Goal: Information Seeking & Learning: Stay updated

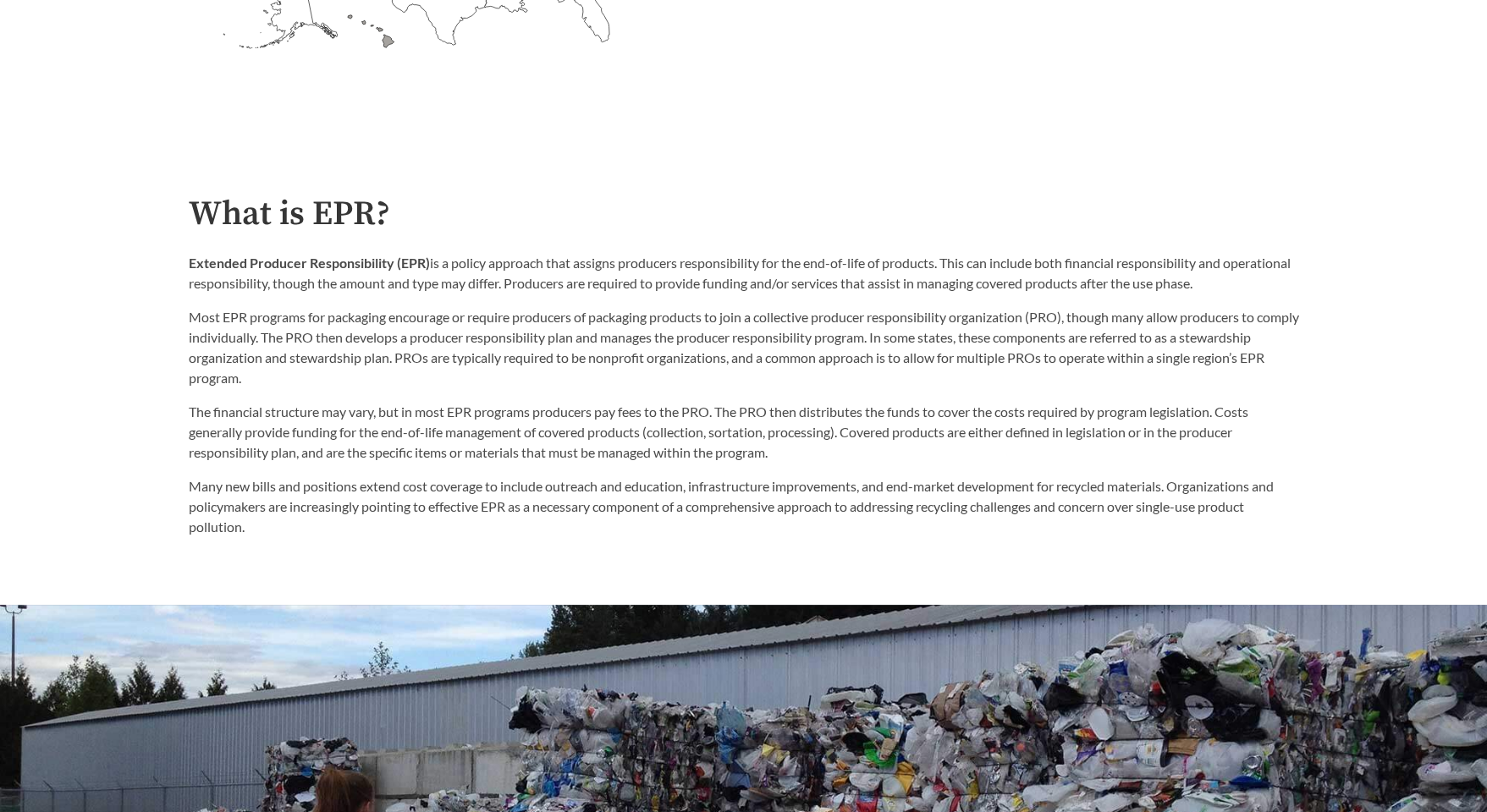
scroll to position [282, 0]
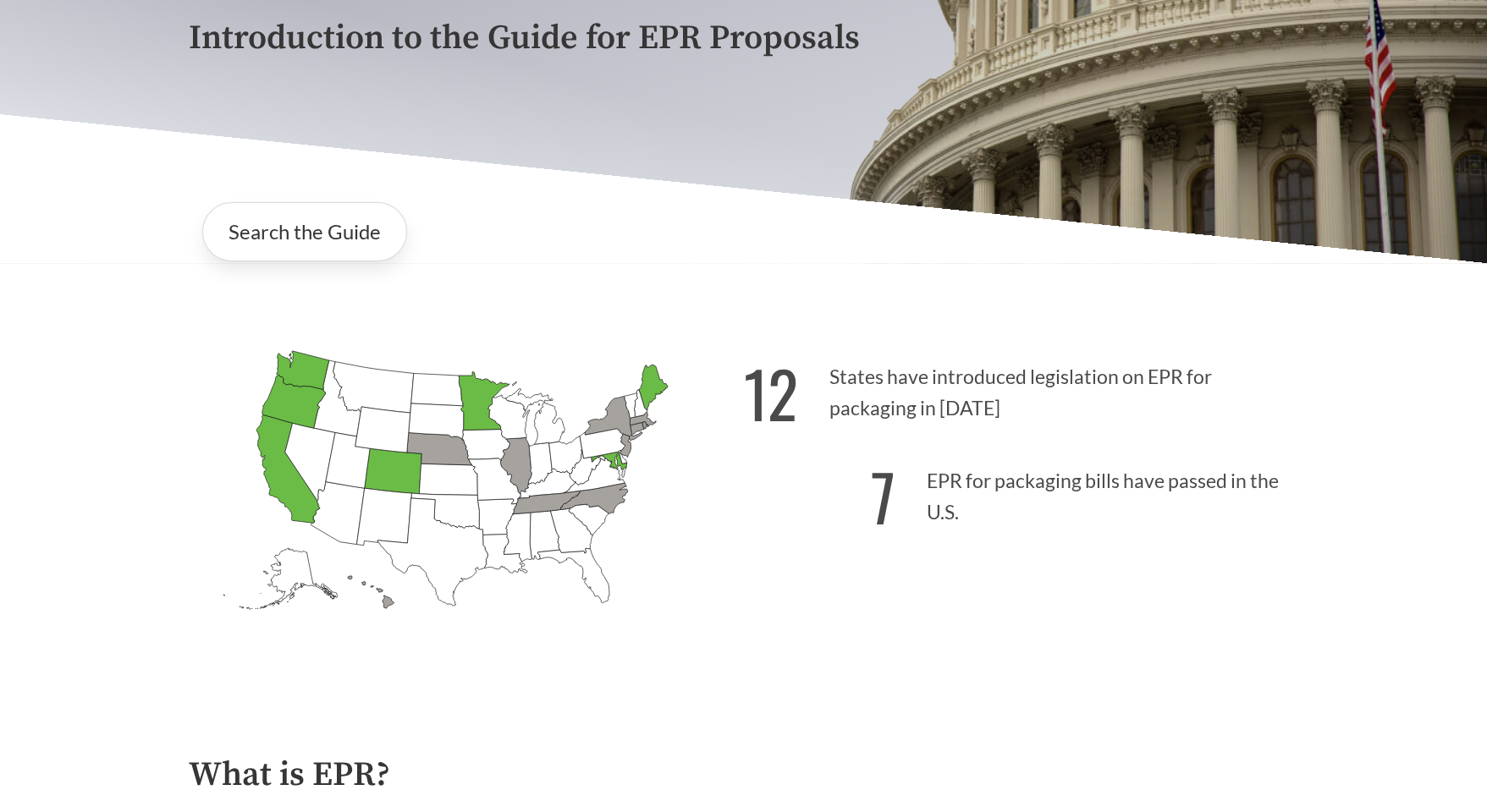
click at [937, 413] on p "12 States have introduced legislation on EPR for packaging in [DATE]" at bounding box center [1021, 388] width 556 height 104
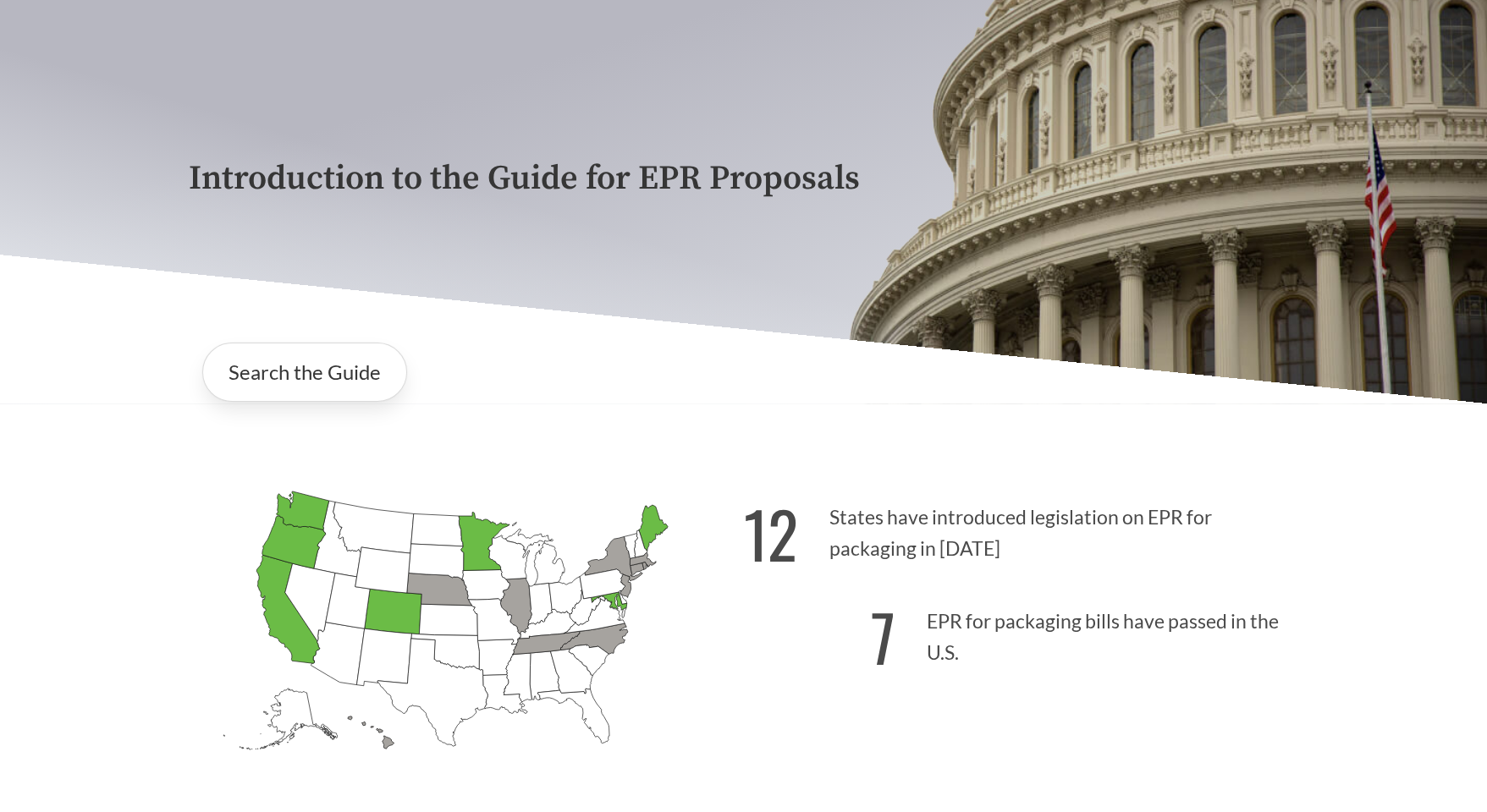
scroll to position [141, 0]
click at [257, 362] on link "Search the Guide" at bounding box center [304, 373] width 205 height 59
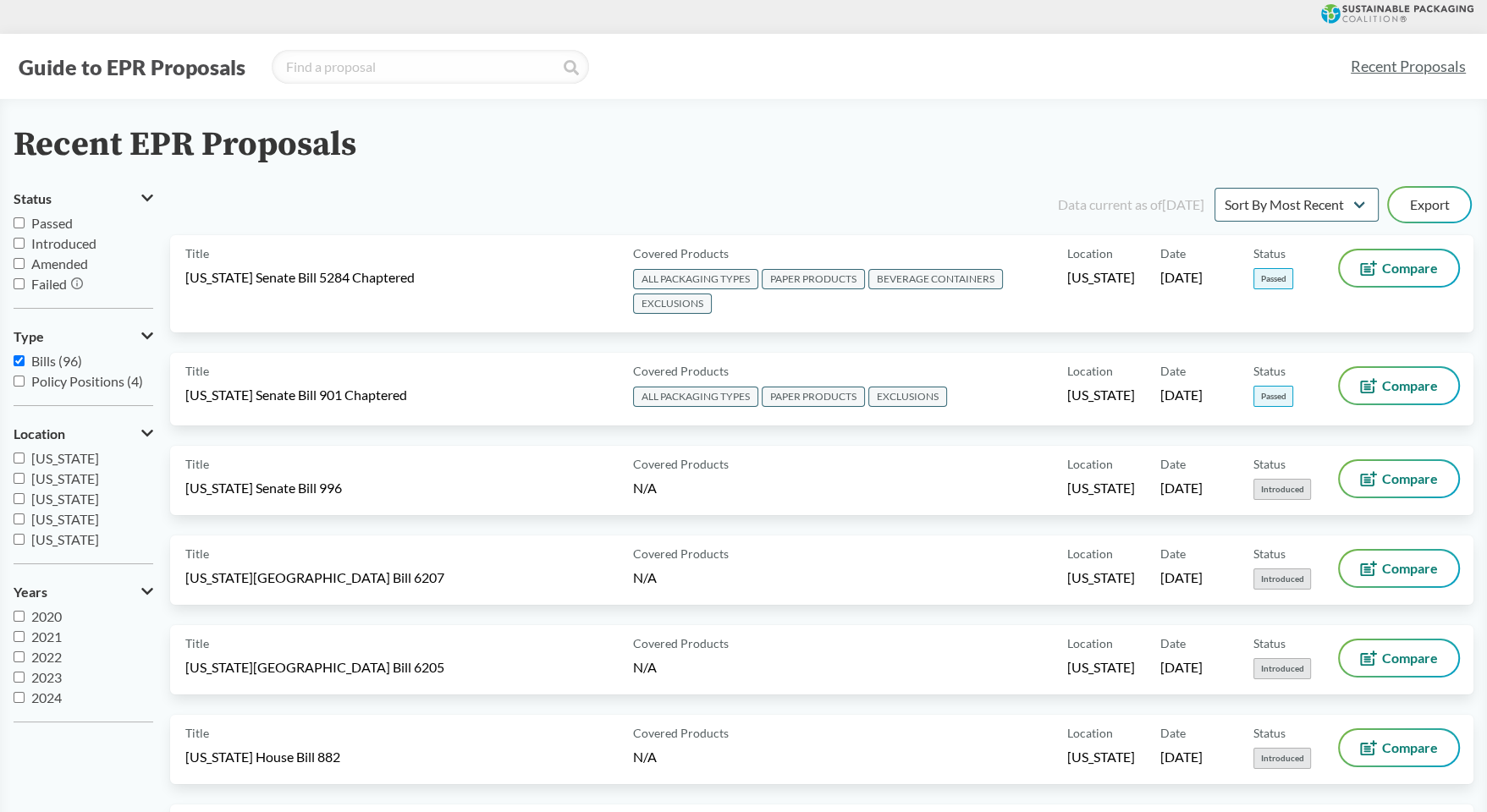
click at [14, 246] on input "Introduced" at bounding box center [19, 243] width 11 height 11
checkbox input "true"
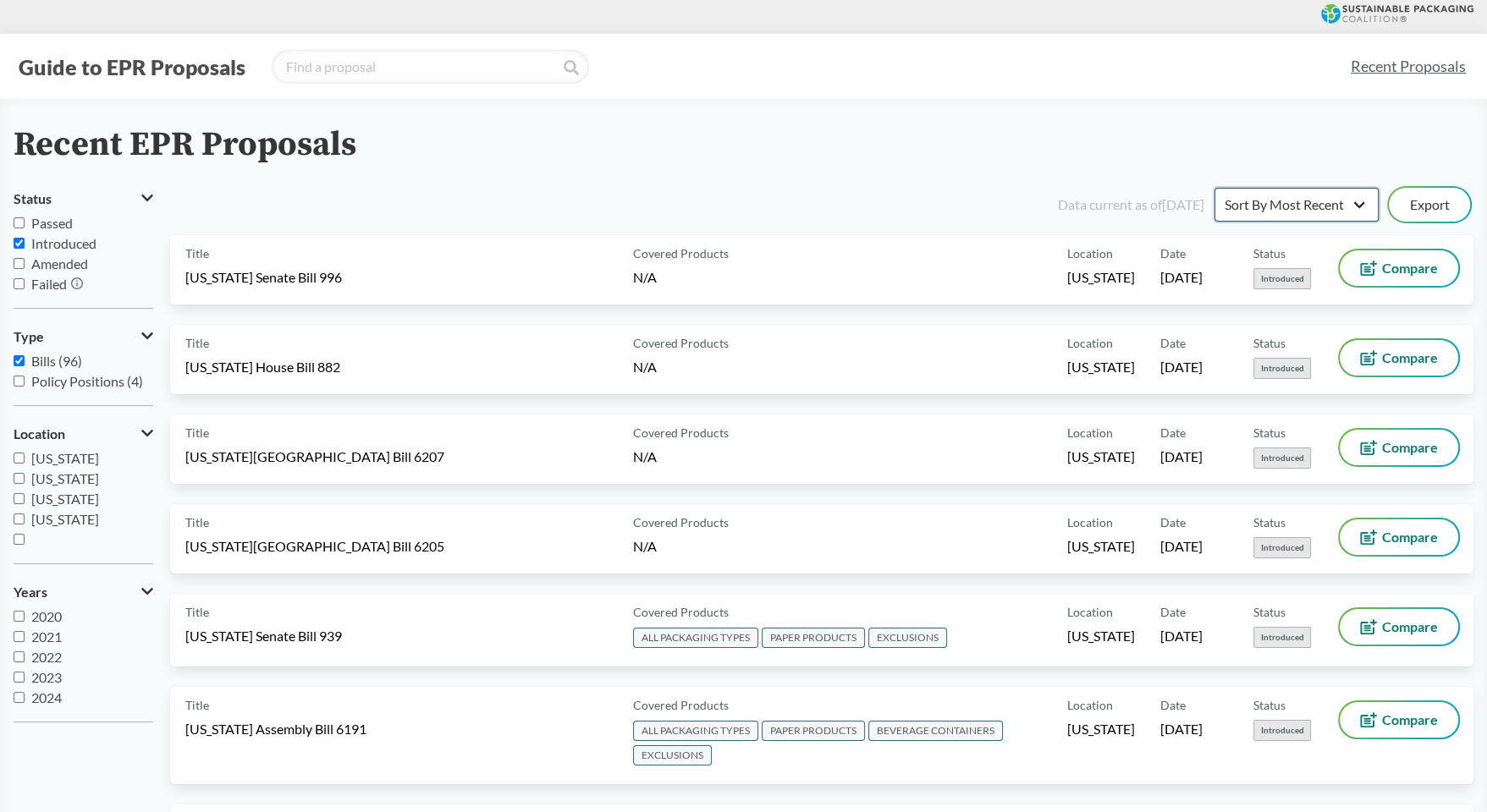
click at [1316, 214] on select "Sort By Most Recent Sort By Status" at bounding box center [1296, 205] width 164 height 34
click at [904, 145] on div "Recent EPR Proposals" at bounding box center [744, 145] width 1460 height 38
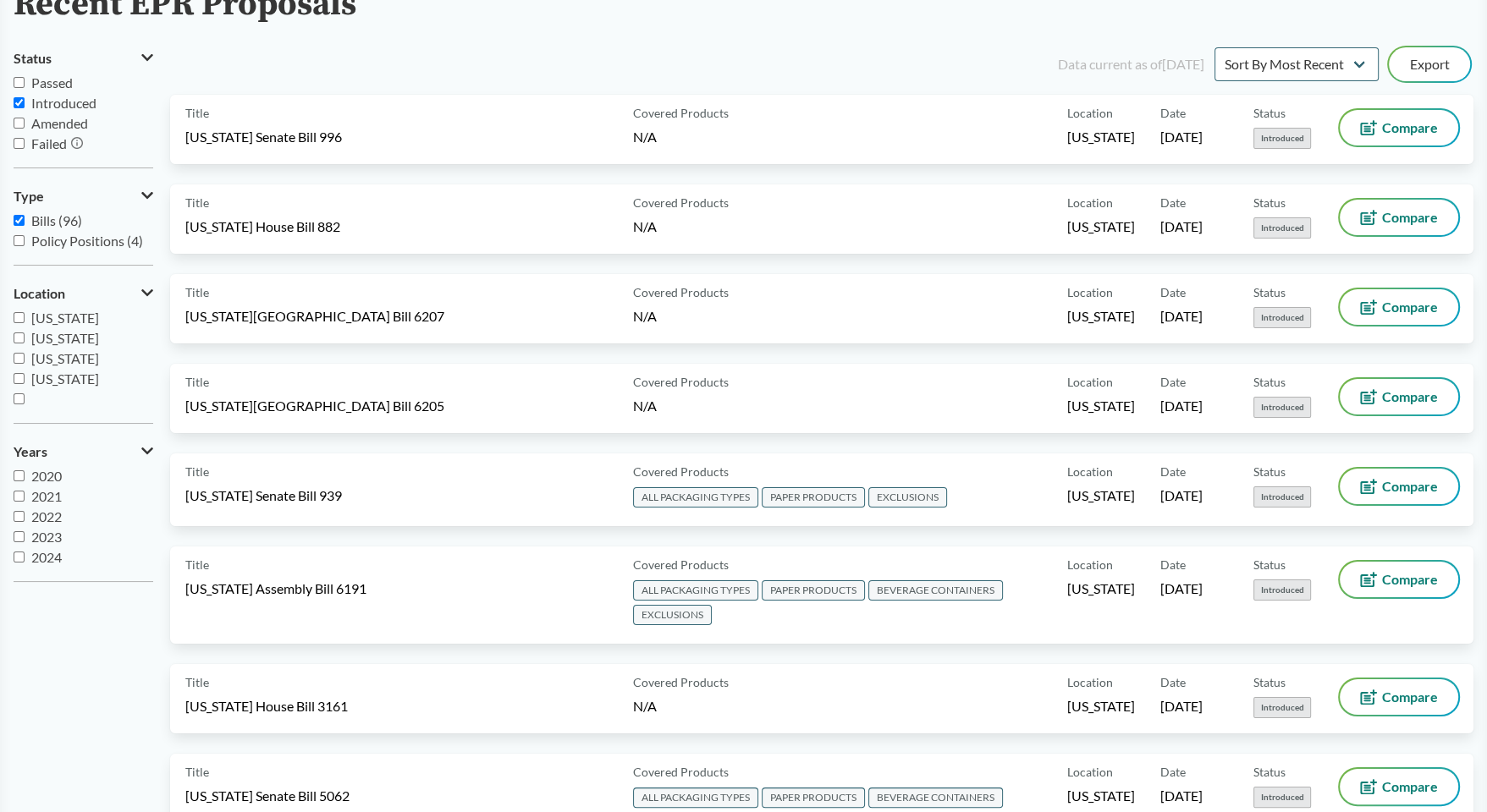
scroll to position [20, 0]
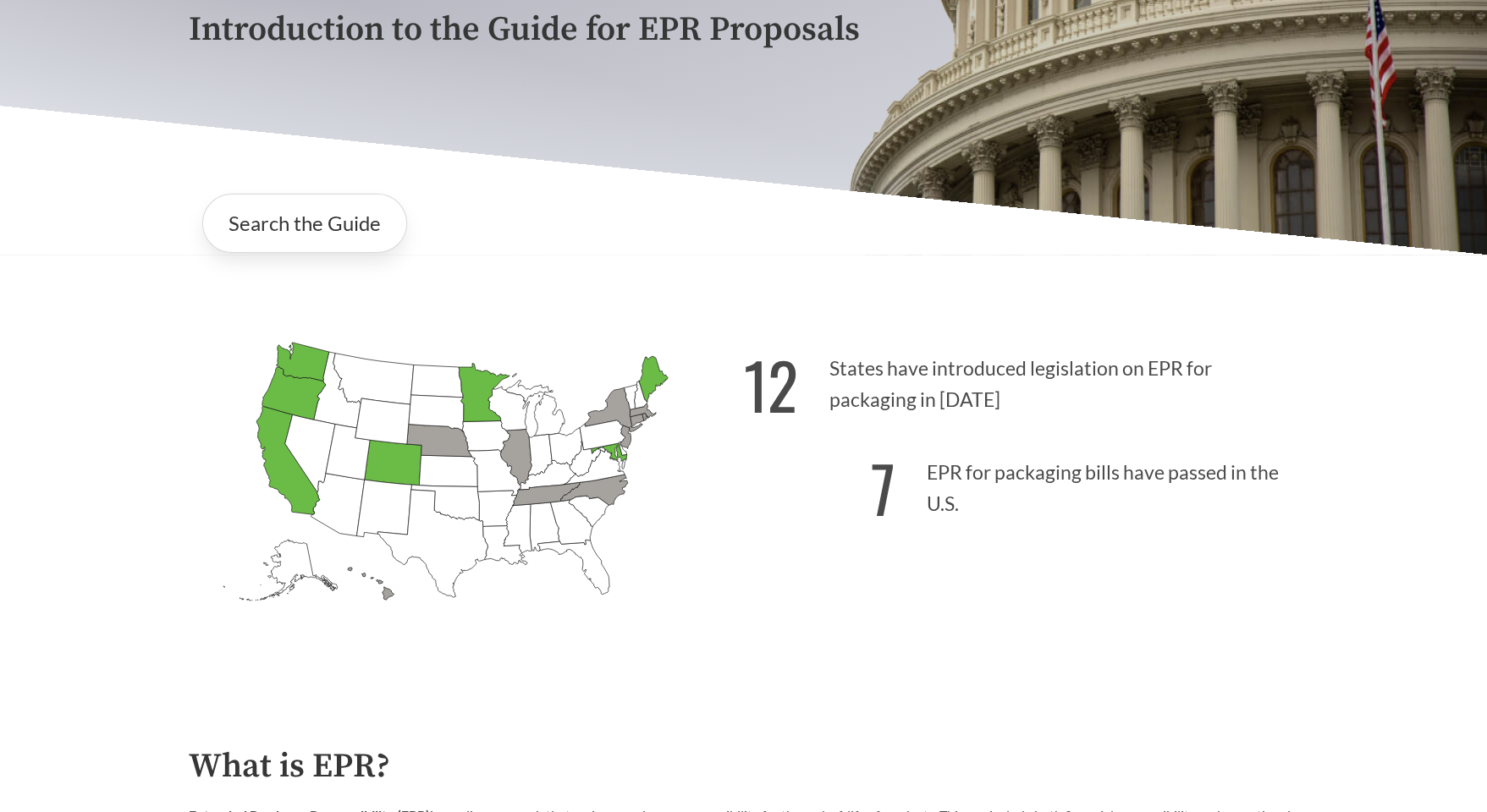
scroll to position [422, 0]
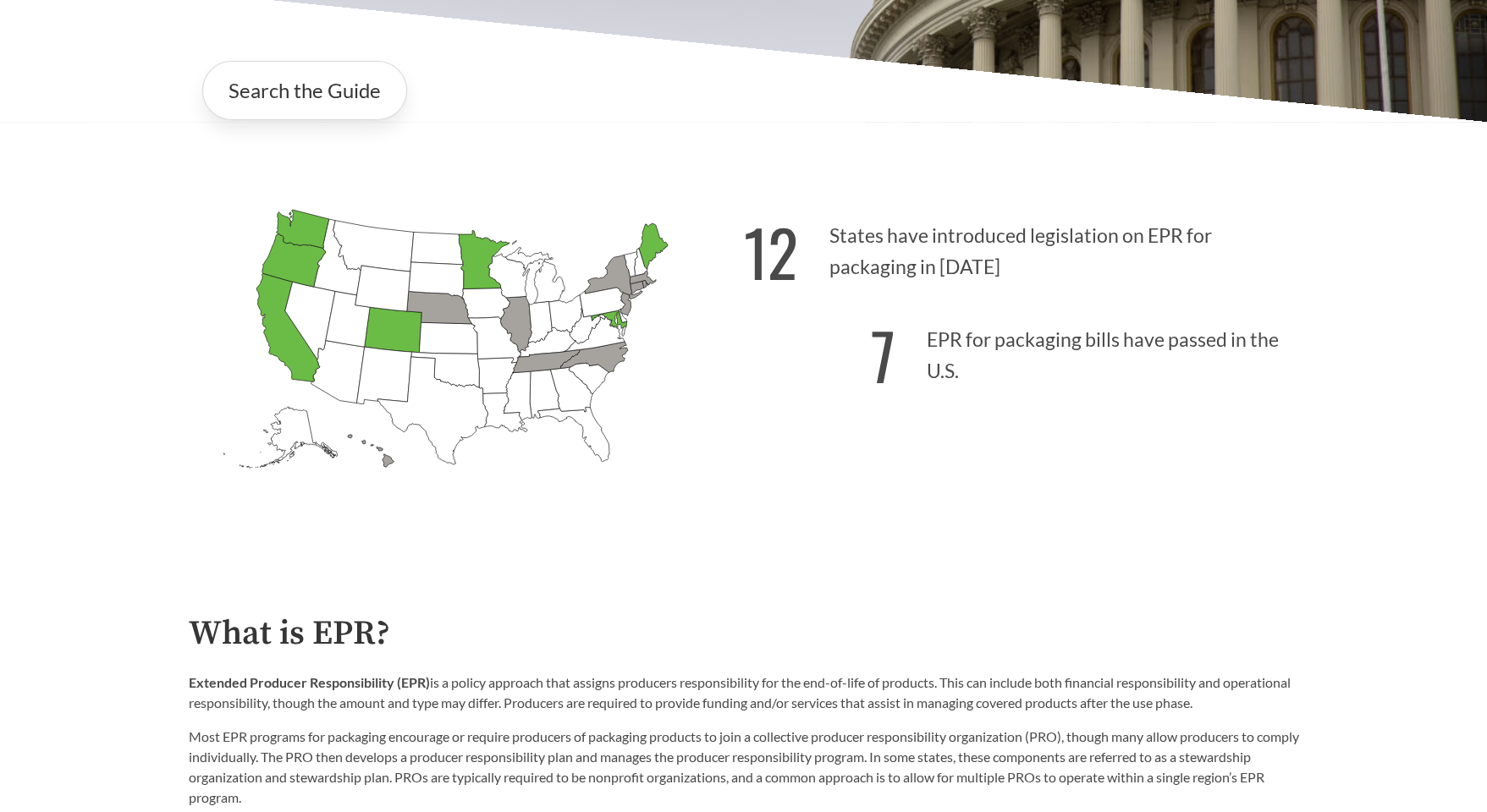
click at [440, 309] on icon "[US_STATE] Introduced: 1" at bounding box center [439, 308] width 65 height 32
click at [421, 267] on icon "[US_STATE] Introduced:" at bounding box center [435, 281] width 55 height 36
click at [647, 365] on icon "[US_STATE] Introduced: [US_STATE] Introduced: [US_STATE] Introduced: [US_STATE]…" at bounding box center [467, 368] width 556 height 347
click at [672, 338] on icon "[US_STATE] Introduced: [US_STATE] Introduced: [US_STATE] Introduced: [US_STATE]…" at bounding box center [467, 368] width 556 height 347
